Goal: Task Accomplishment & Management: Complete application form

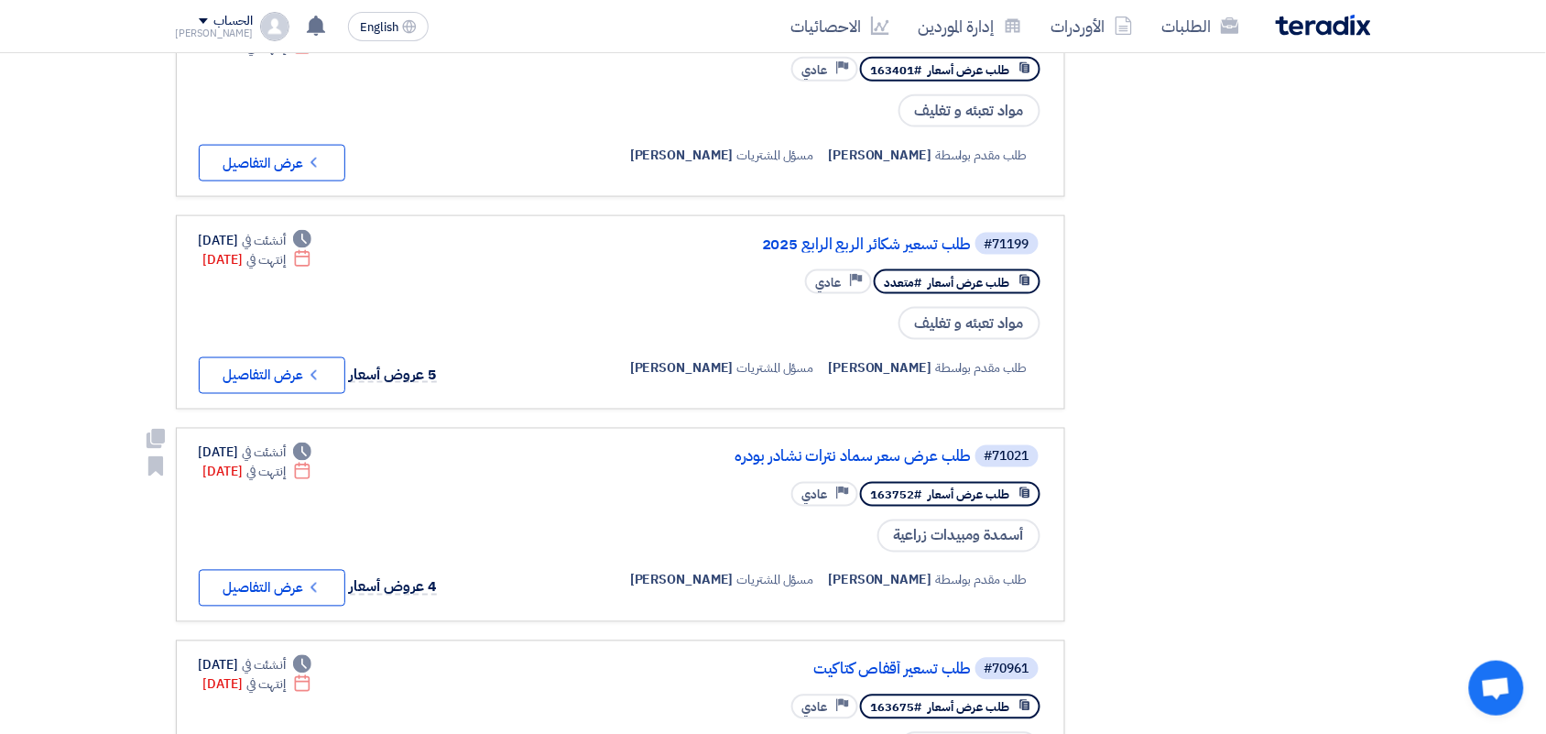
scroll to position [687, 0]
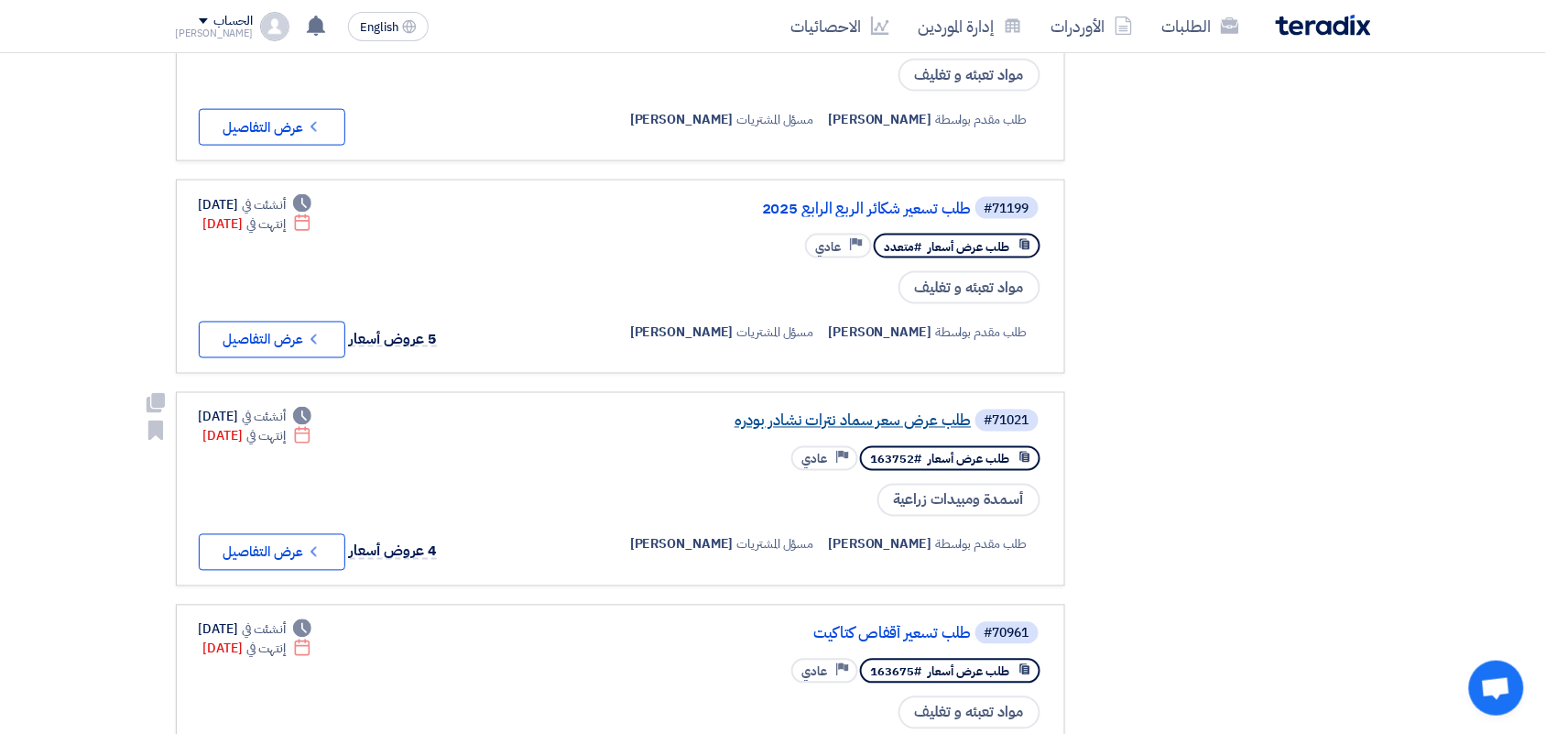
click at [896, 413] on link "طلب عرض سعر سماد نترات نشادر بودره" at bounding box center [789, 421] width 366 height 16
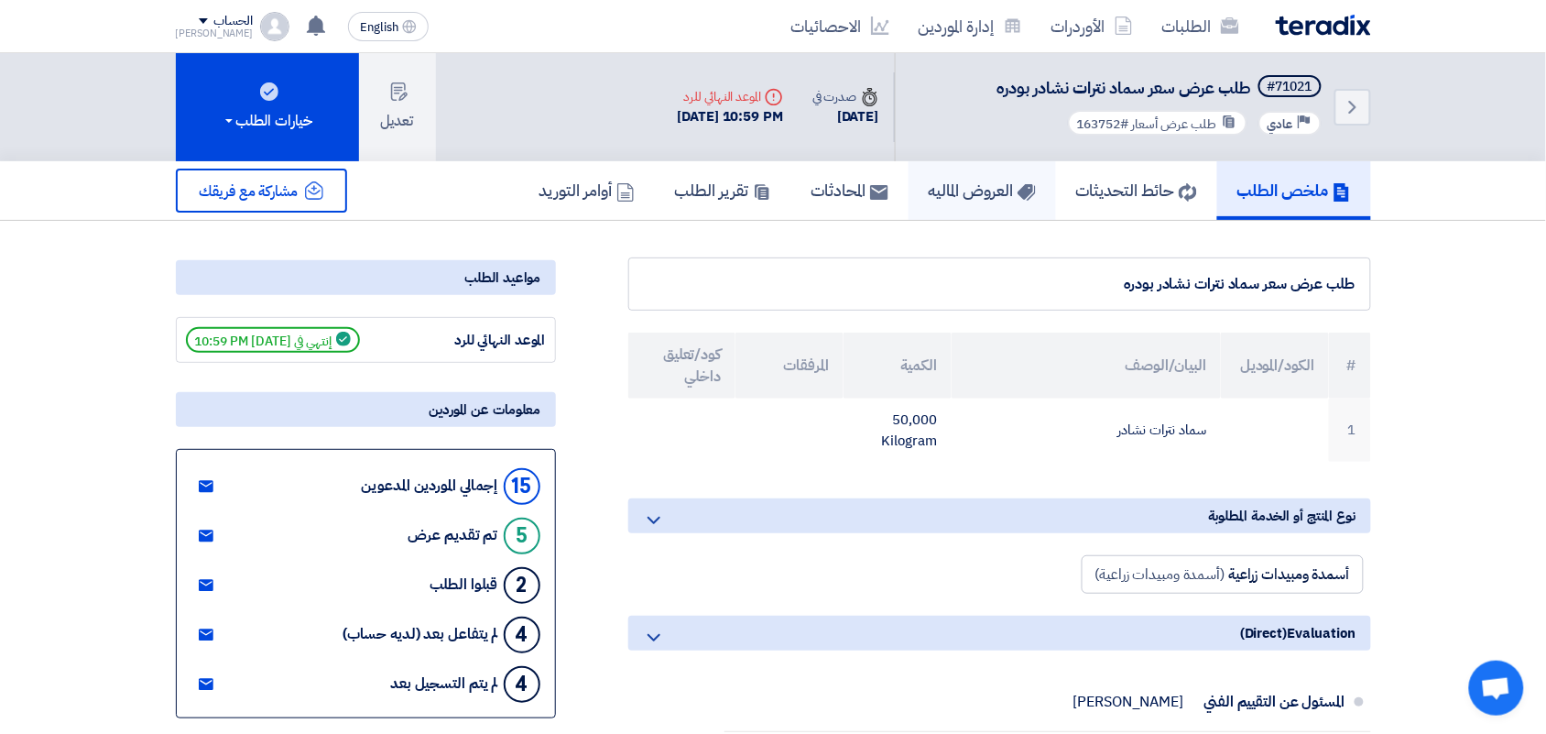
click at [966, 191] on h5 "العروض الماليه" at bounding box center [982, 190] width 107 height 21
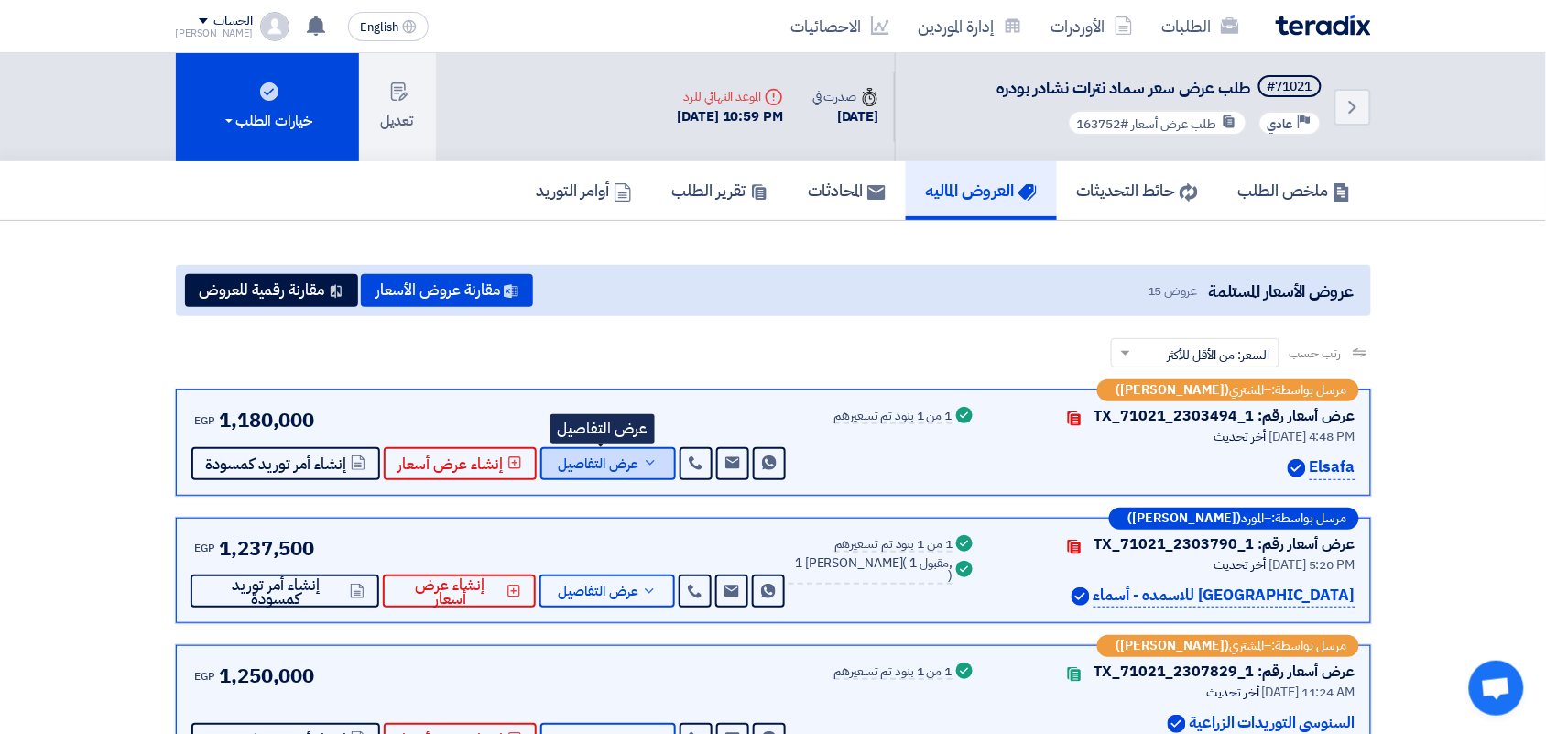
click at [570, 461] on span "عرض التفاصيل" at bounding box center [599, 464] width 81 height 14
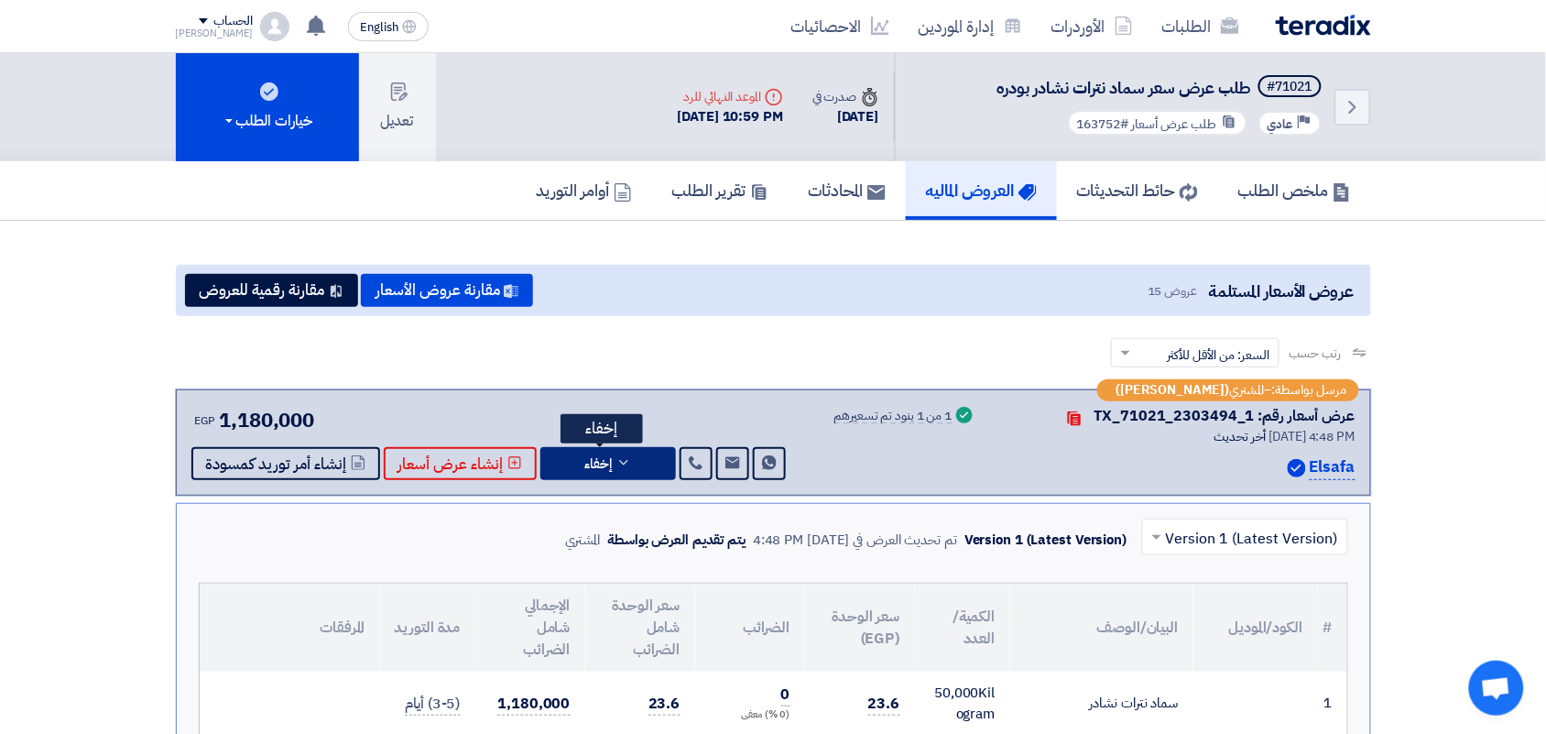
click at [617, 467] on icon at bounding box center [624, 462] width 15 height 15
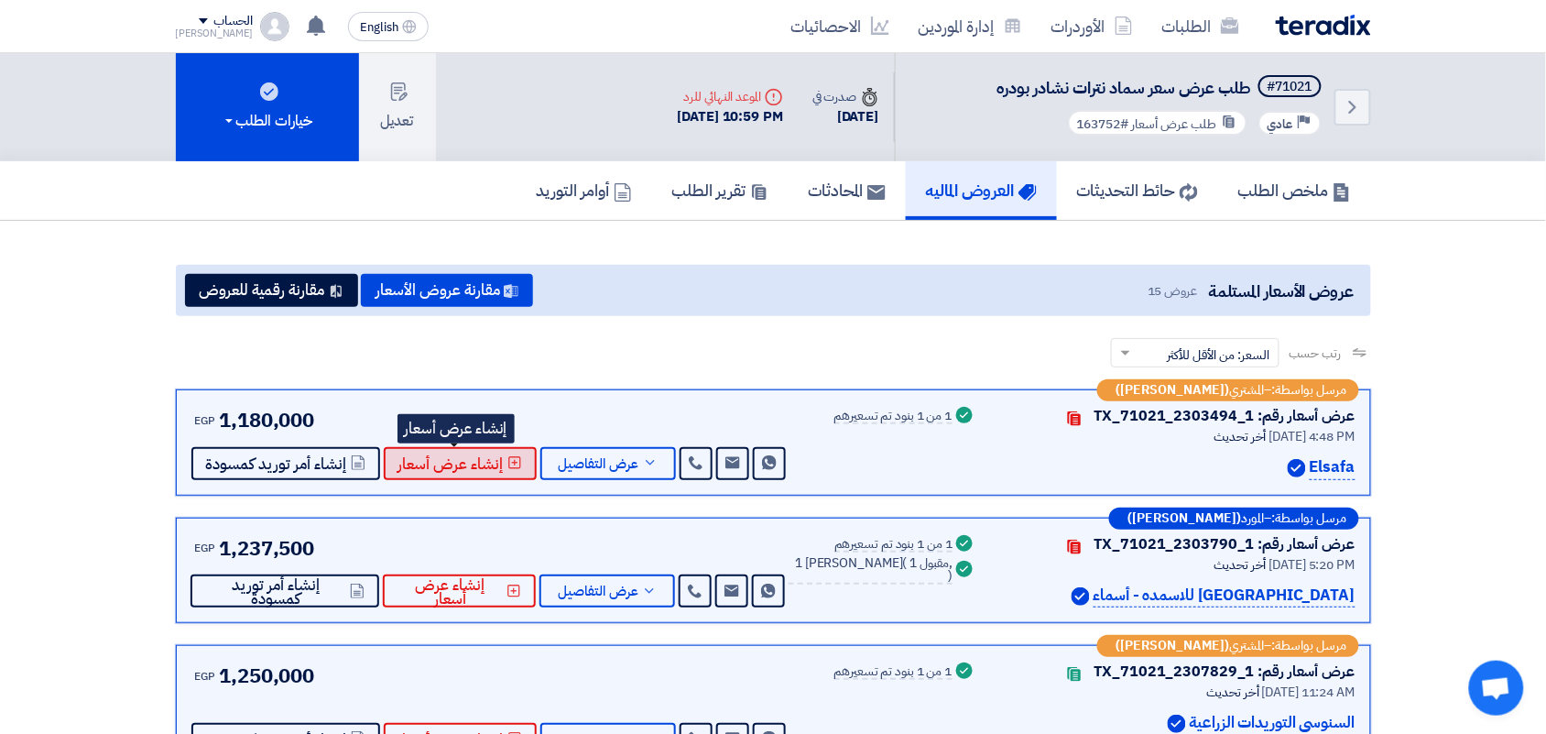
click at [500, 455] on button "إنشاء عرض أسعار" at bounding box center [460, 463] width 153 height 33
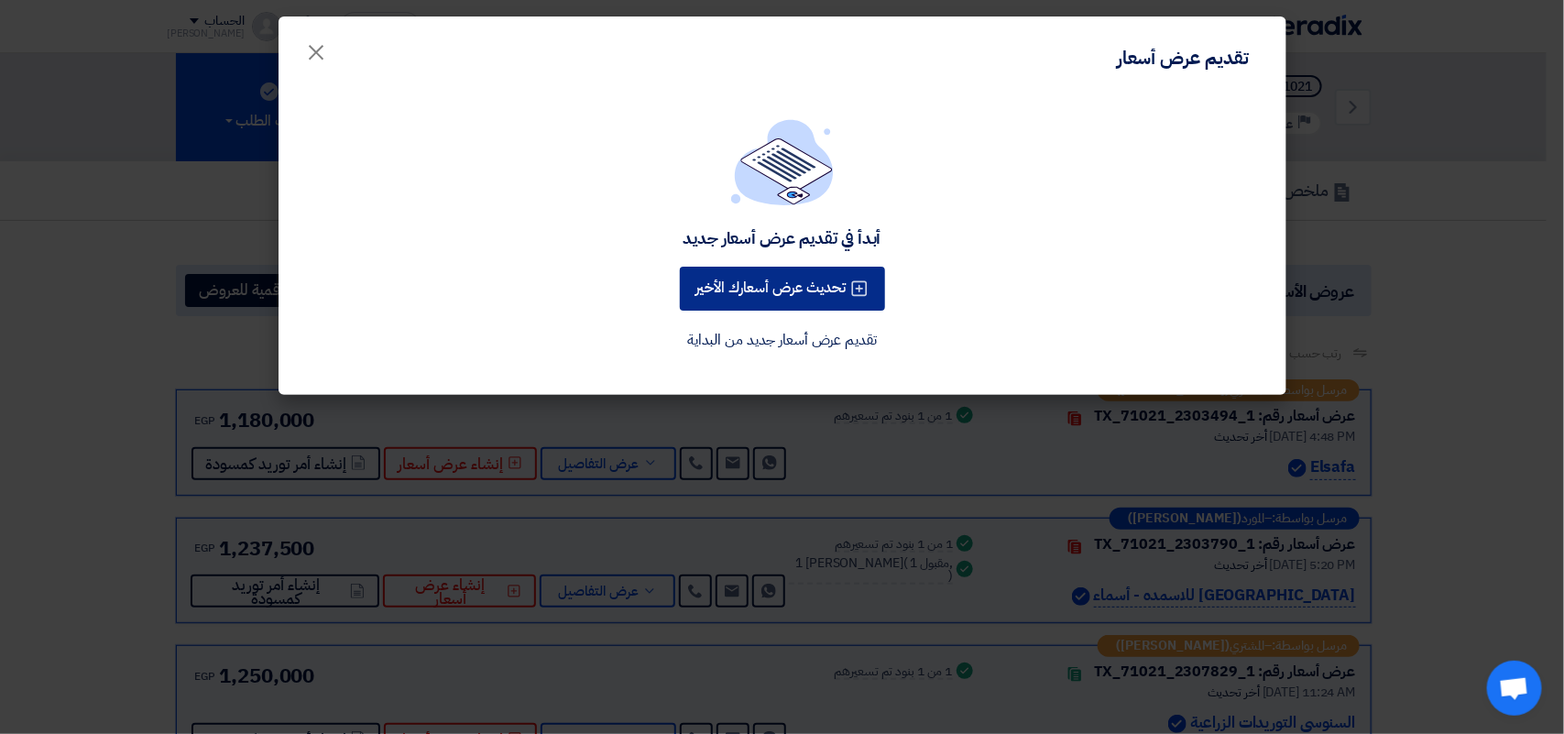
click at [824, 289] on button "تحديث عرض أسعارك الأخير" at bounding box center [782, 289] width 205 height 44
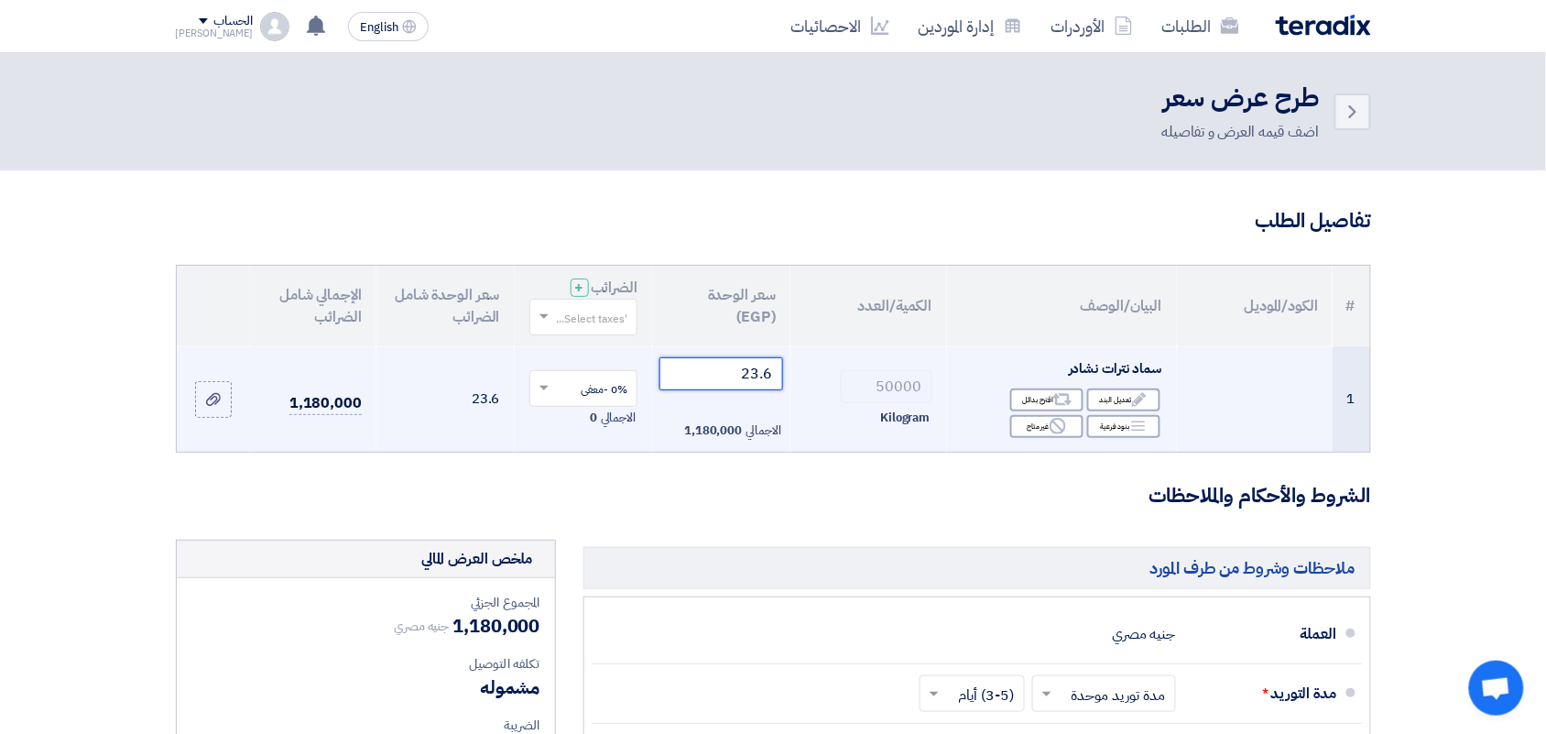
click at [740, 376] on input "23.6" at bounding box center [722, 373] width 124 height 33
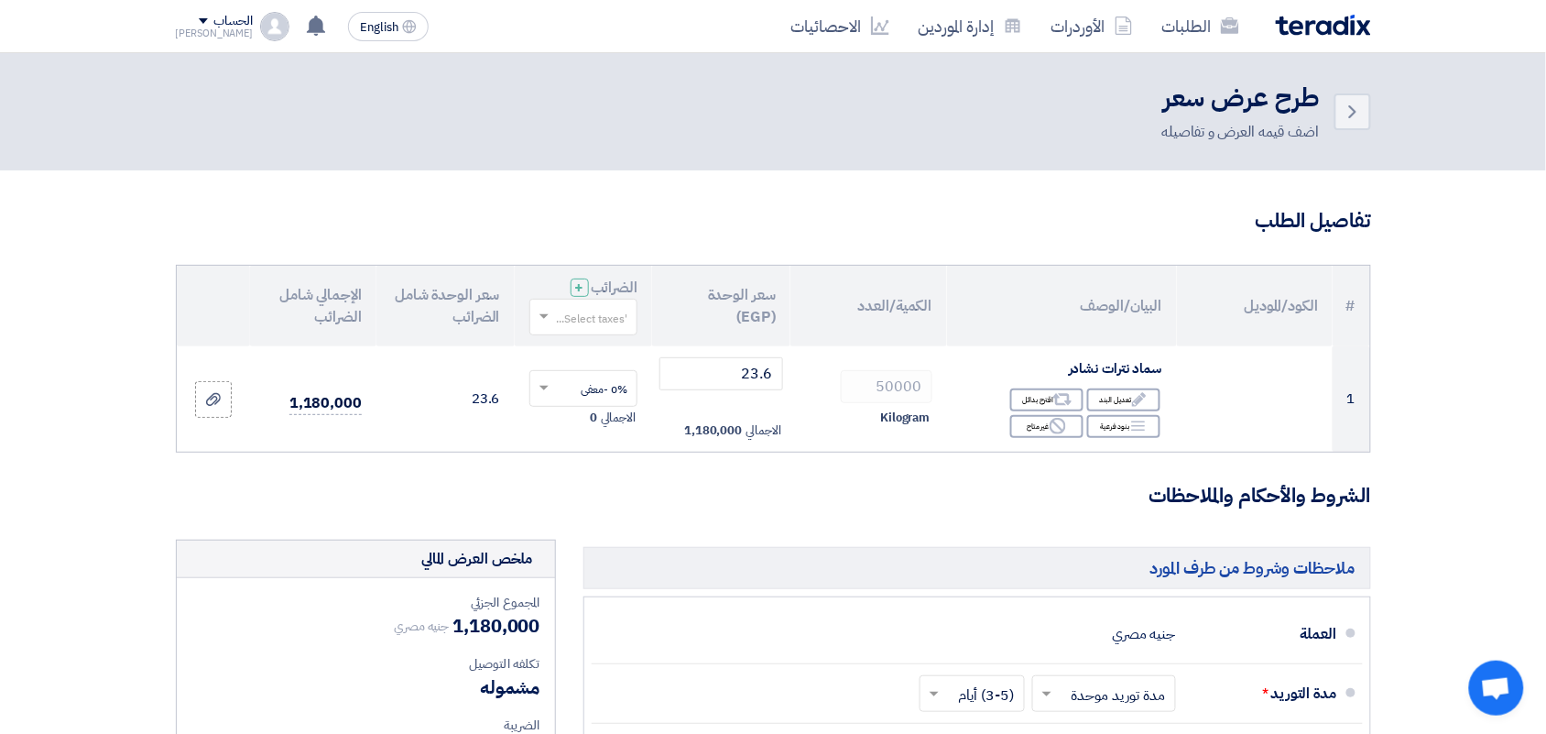
click at [586, 317] on input "text" at bounding box center [594, 318] width 72 height 30
click at [584, 353] on span "14% -قيمة مضافة" at bounding box center [585, 351] width 84 height 16
click at [584, 319] on input "text" at bounding box center [594, 318] width 72 height 30
click at [600, 372] on div "0% -معفى" at bounding box center [583, 383] width 107 height 32
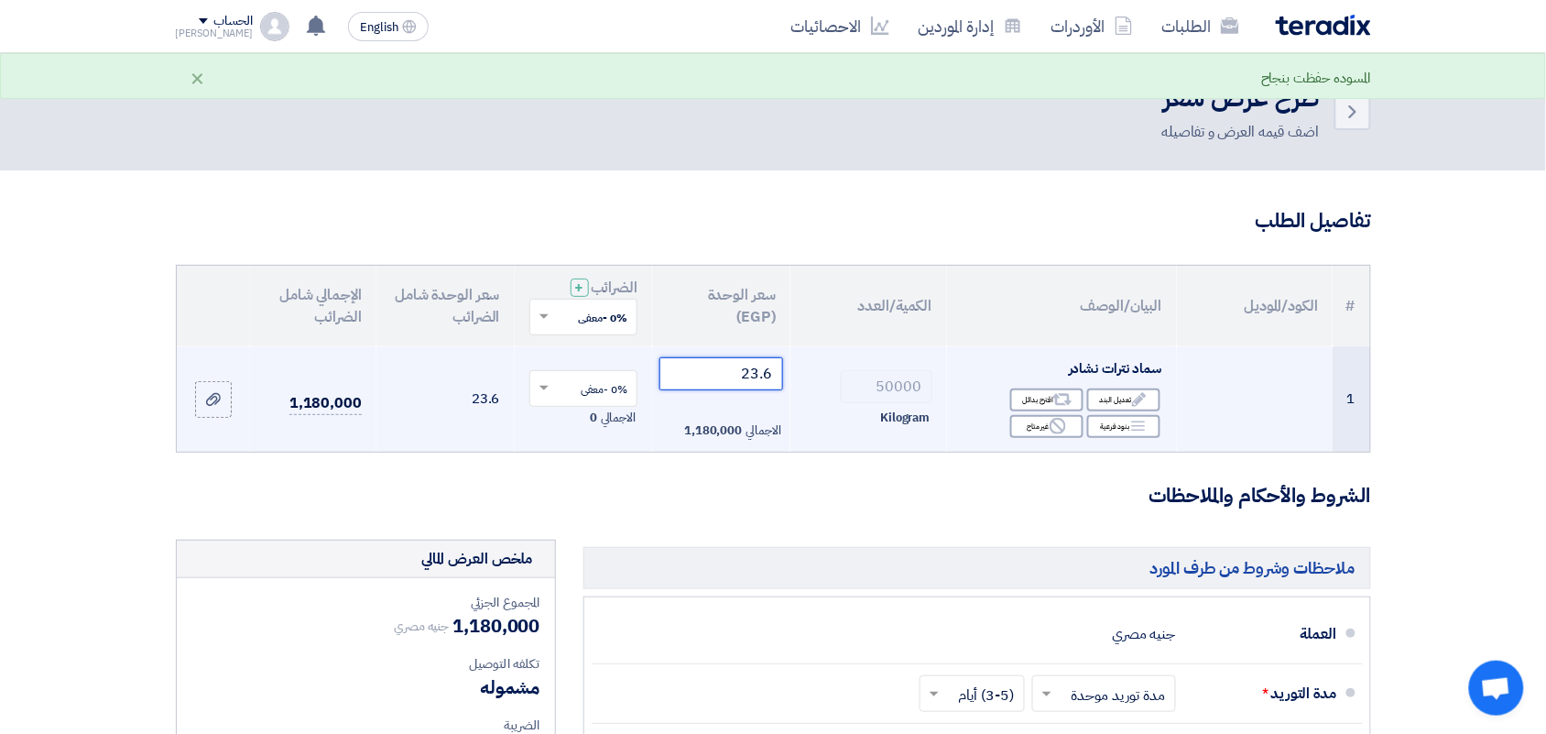
click at [716, 377] on input "23.6" at bounding box center [722, 373] width 124 height 33
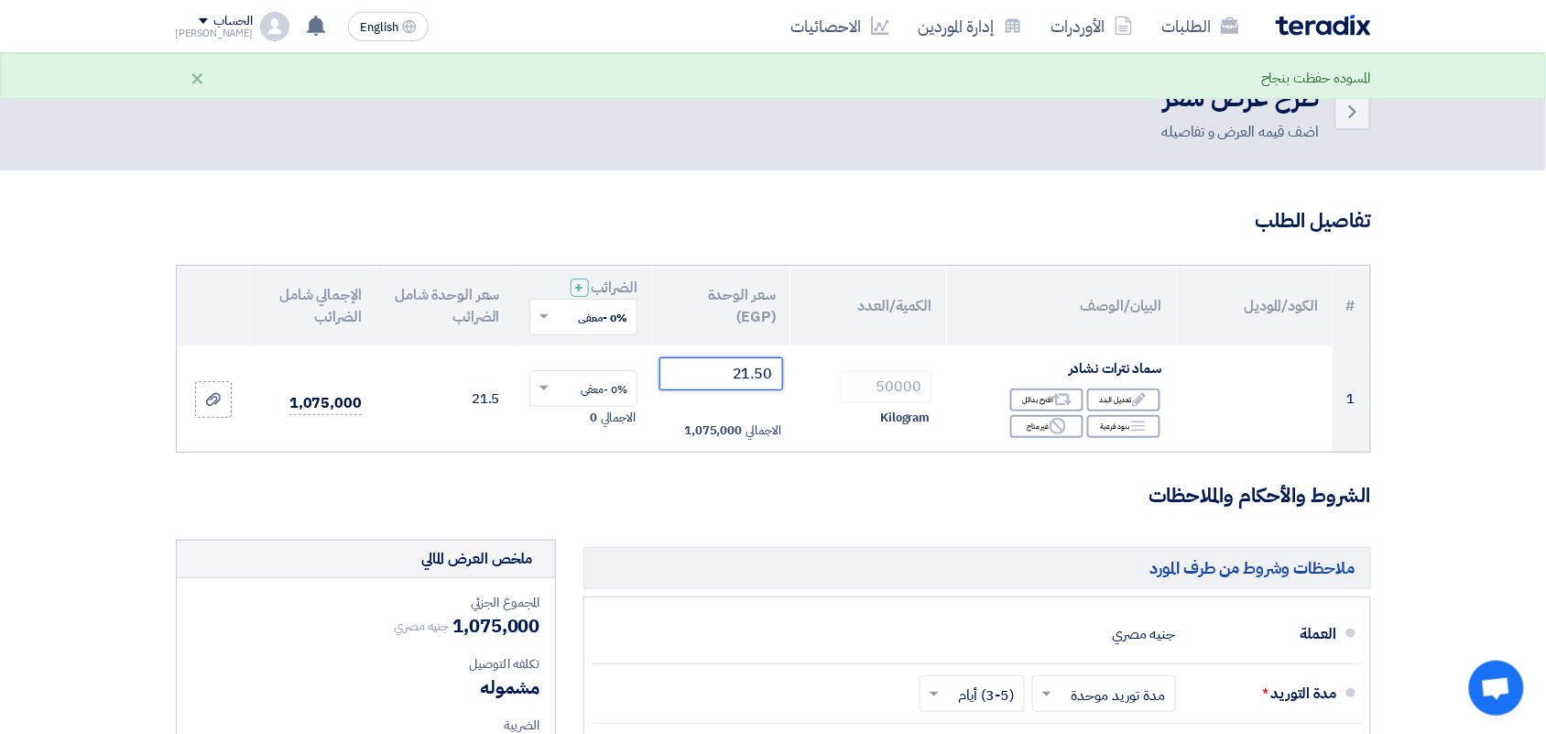
type input "21.50"
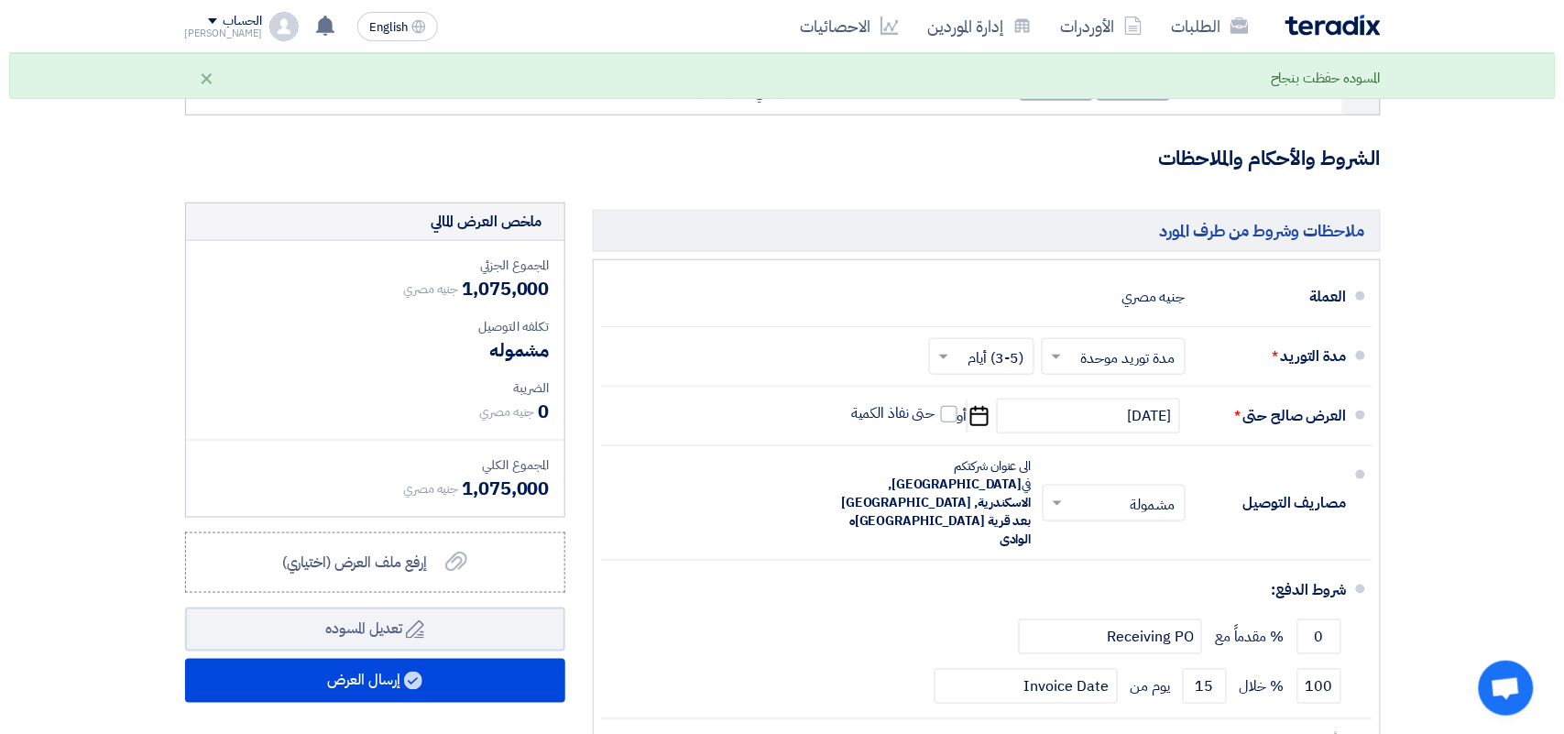
scroll to position [687, 0]
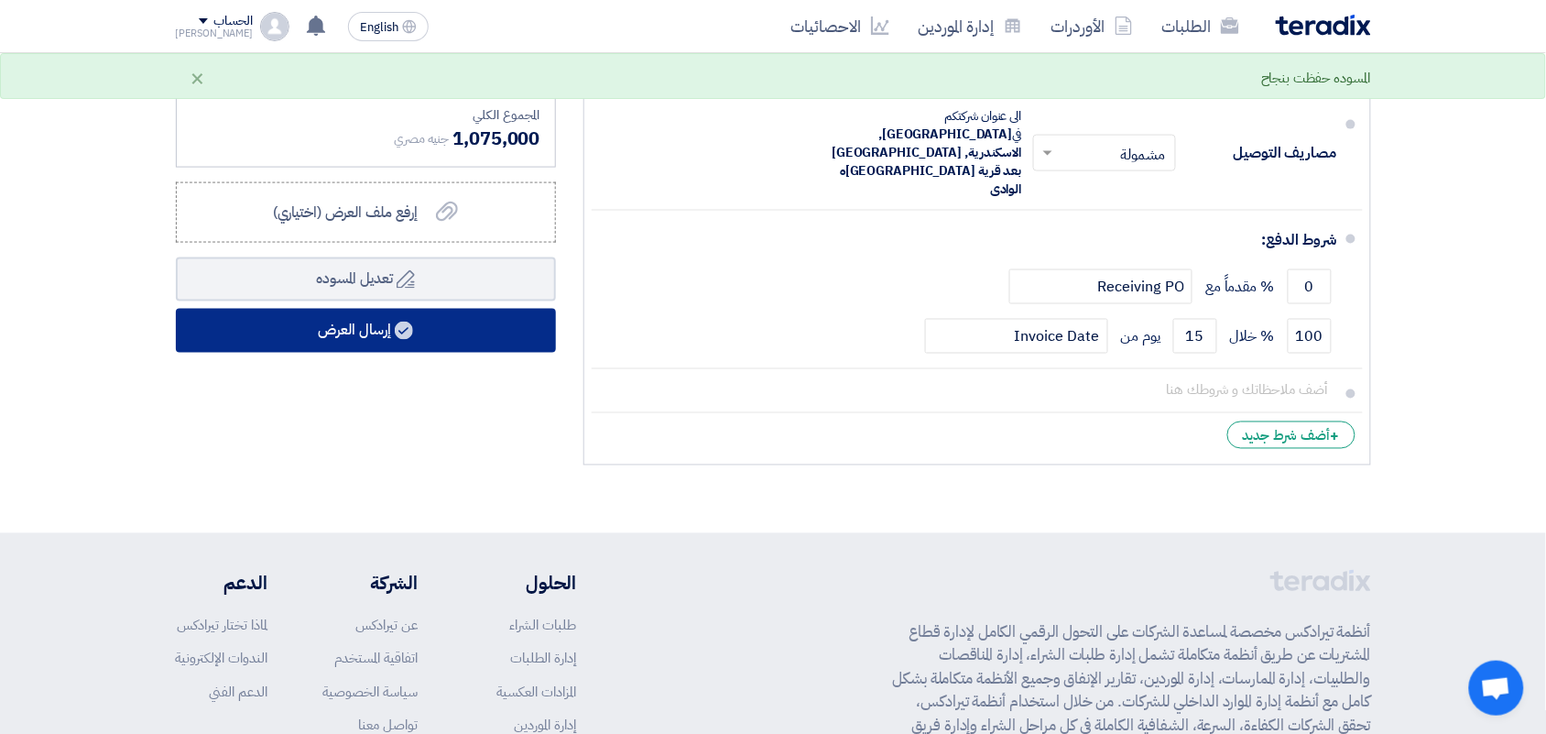
click at [390, 336] on button "إرسال العرض" at bounding box center [366, 331] width 380 height 44
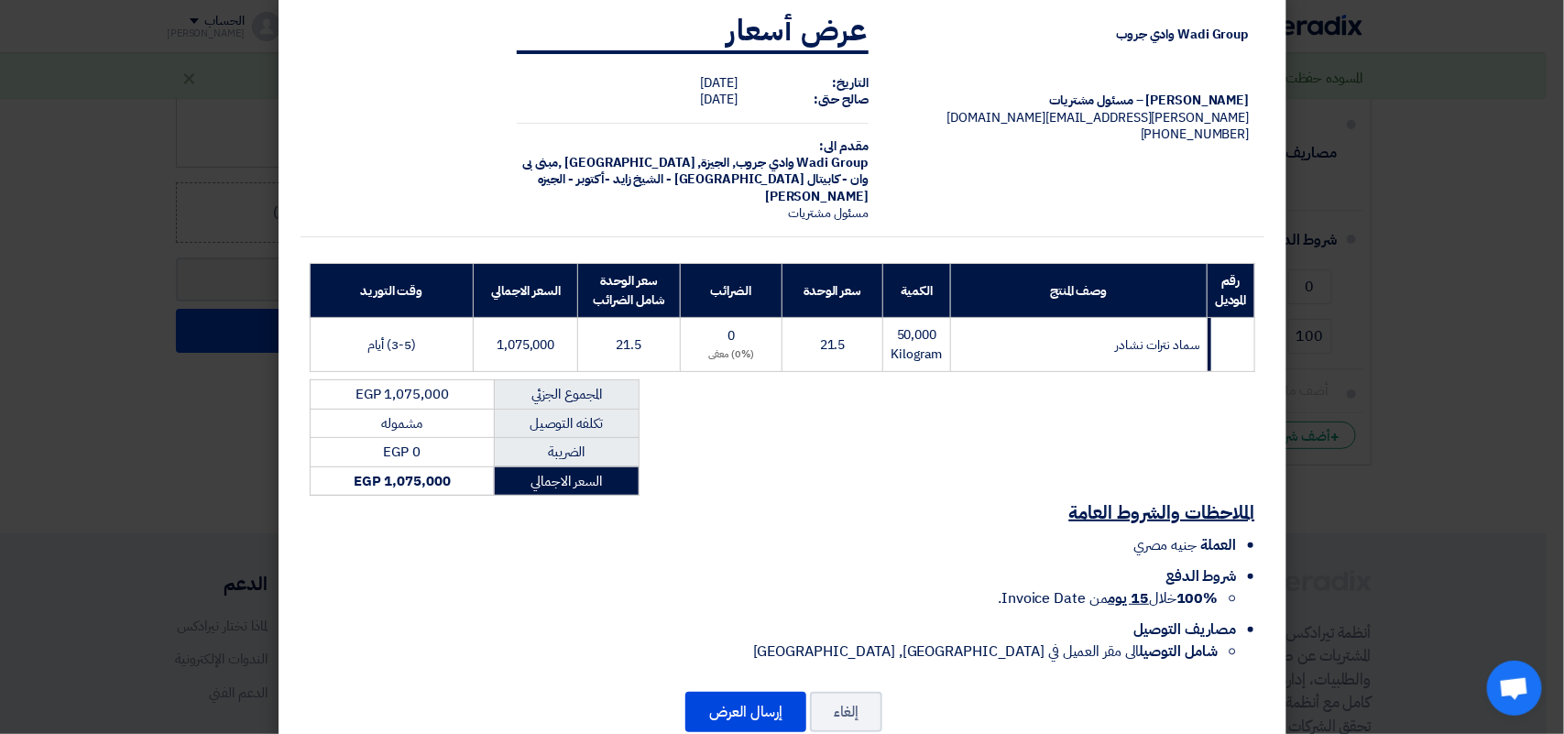
scroll to position [75, 0]
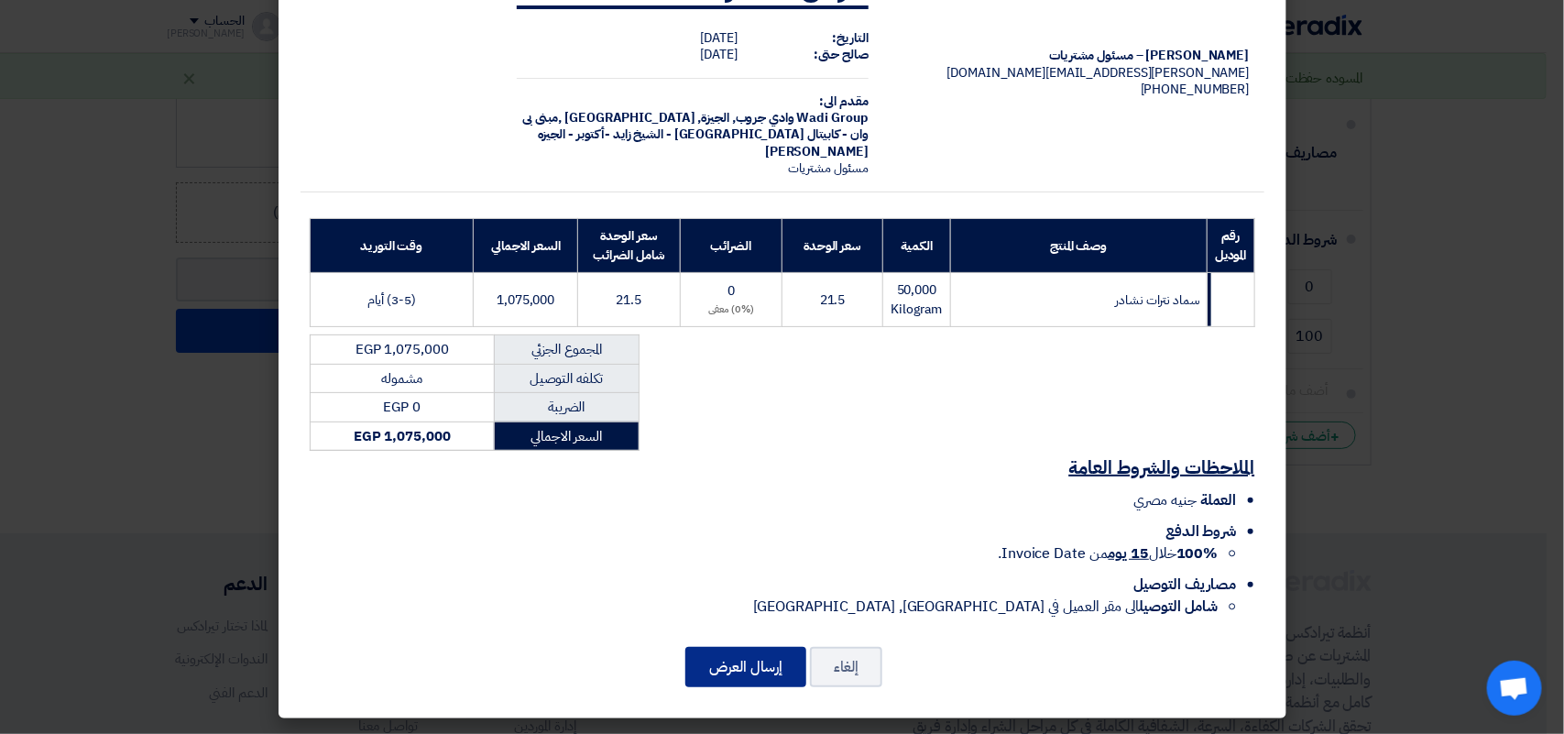
click at [760, 679] on button "إرسال العرض" at bounding box center [745, 667] width 121 height 40
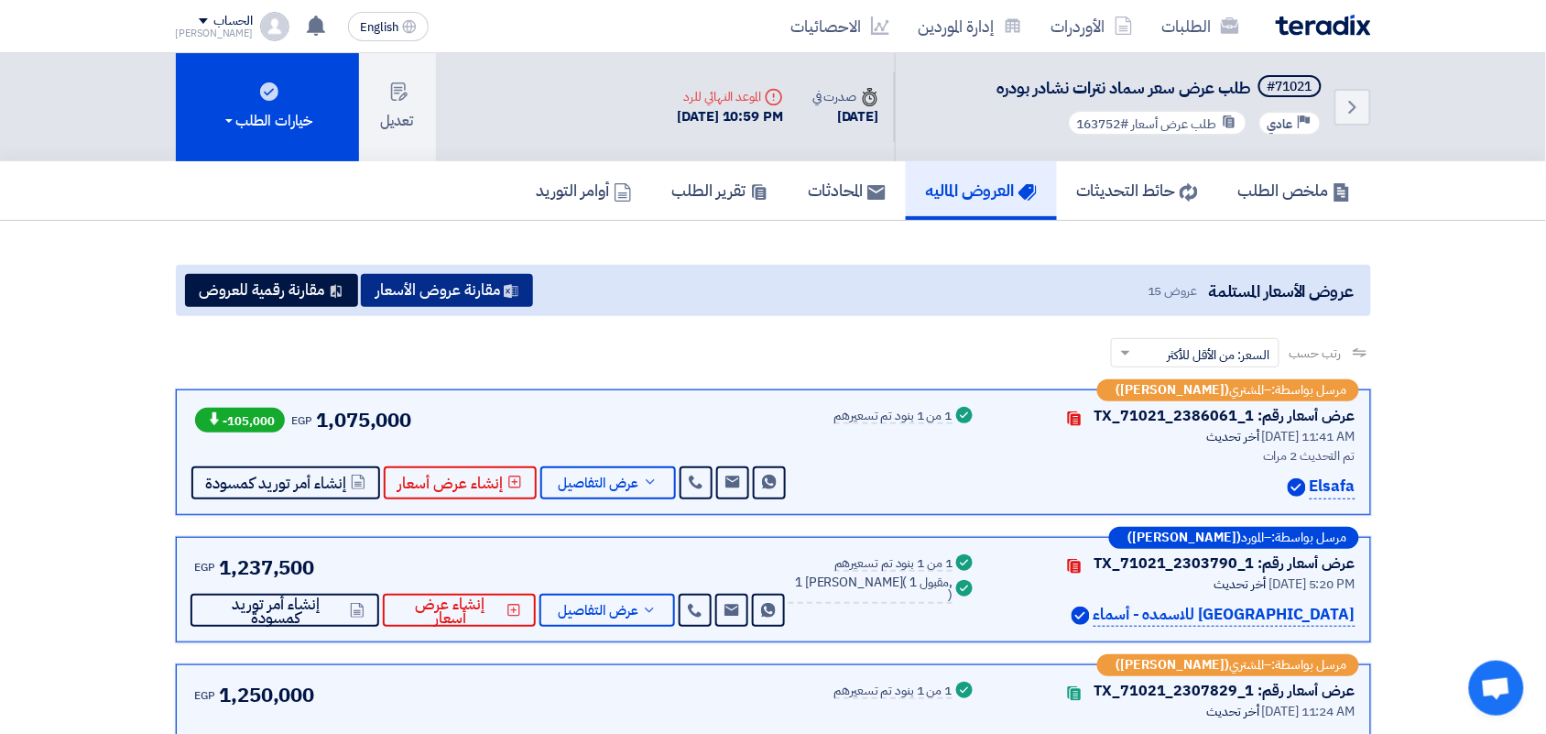
click at [514, 285] on use at bounding box center [511, 291] width 15 height 14
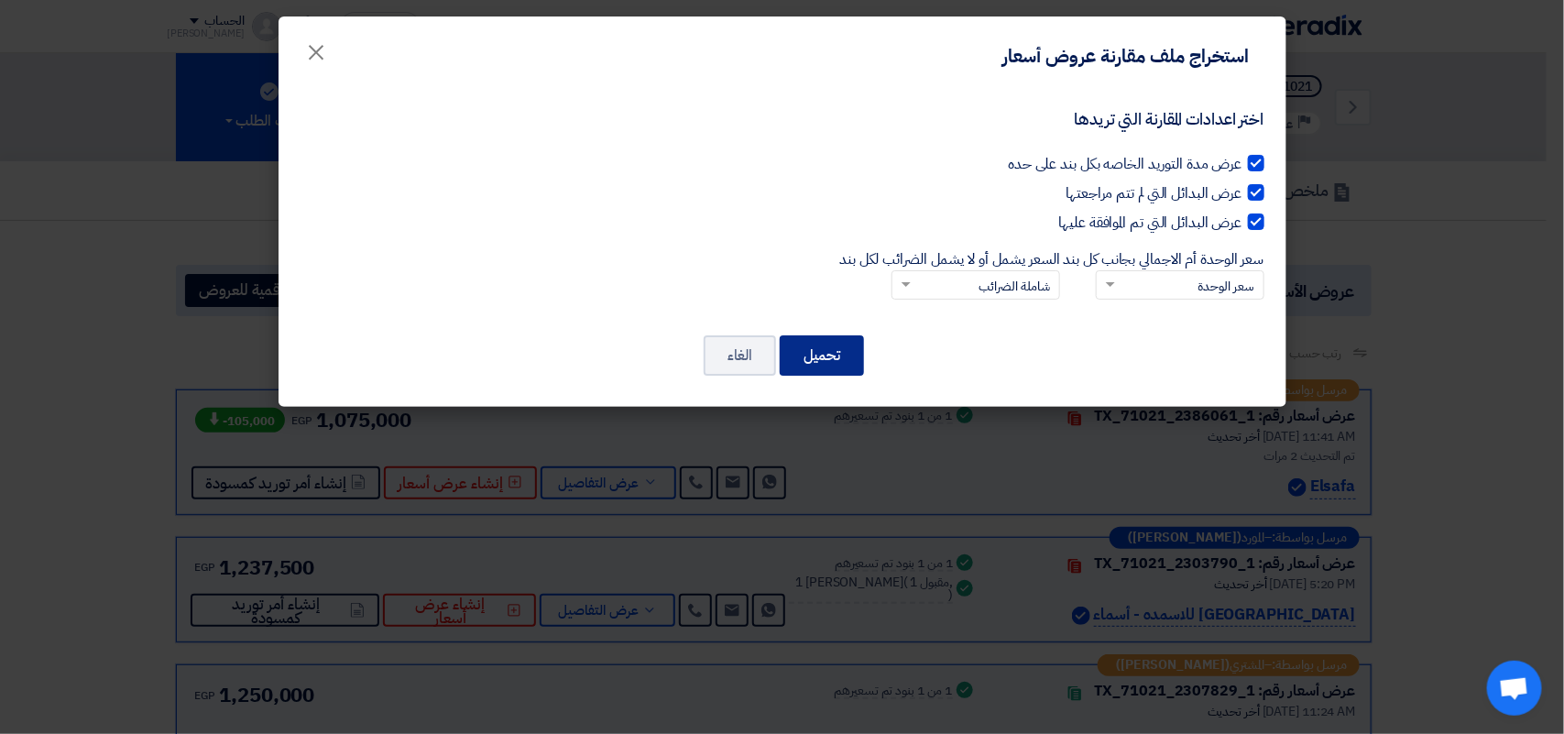
click at [835, 349] on button "تحميل" at bounding box center [822, 355] width 84 height 40
